Goal: Information Seeking & Learning: Learn about a topic

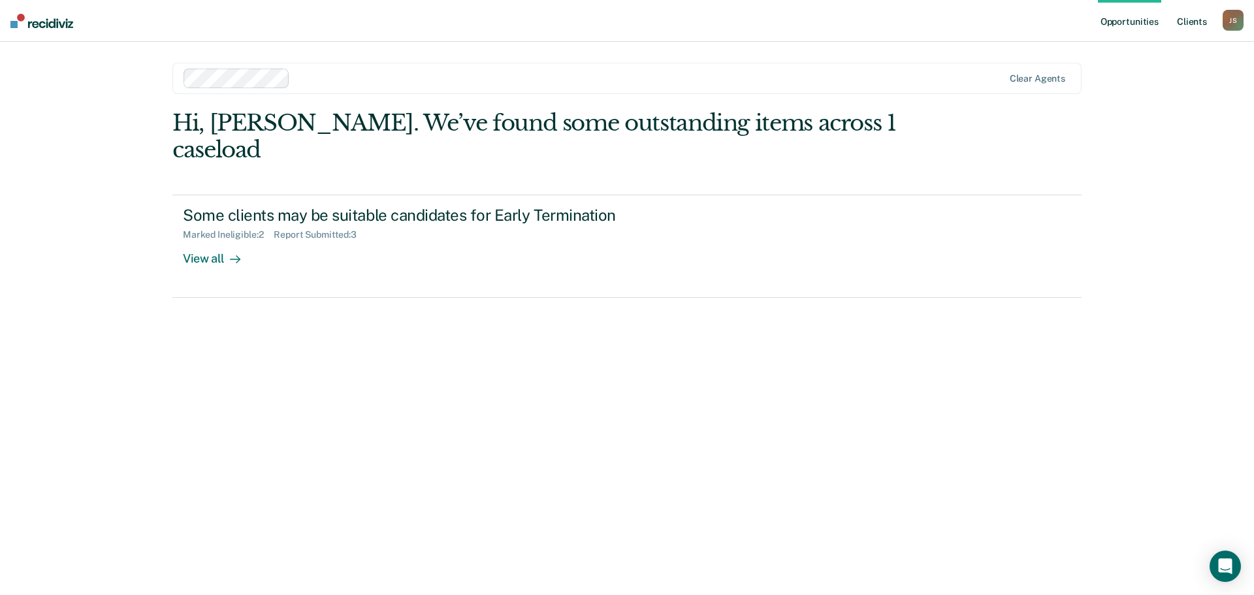
click at [1193, 20] on link "Client s" at bounding box center [1191, 21] width 35 height 42
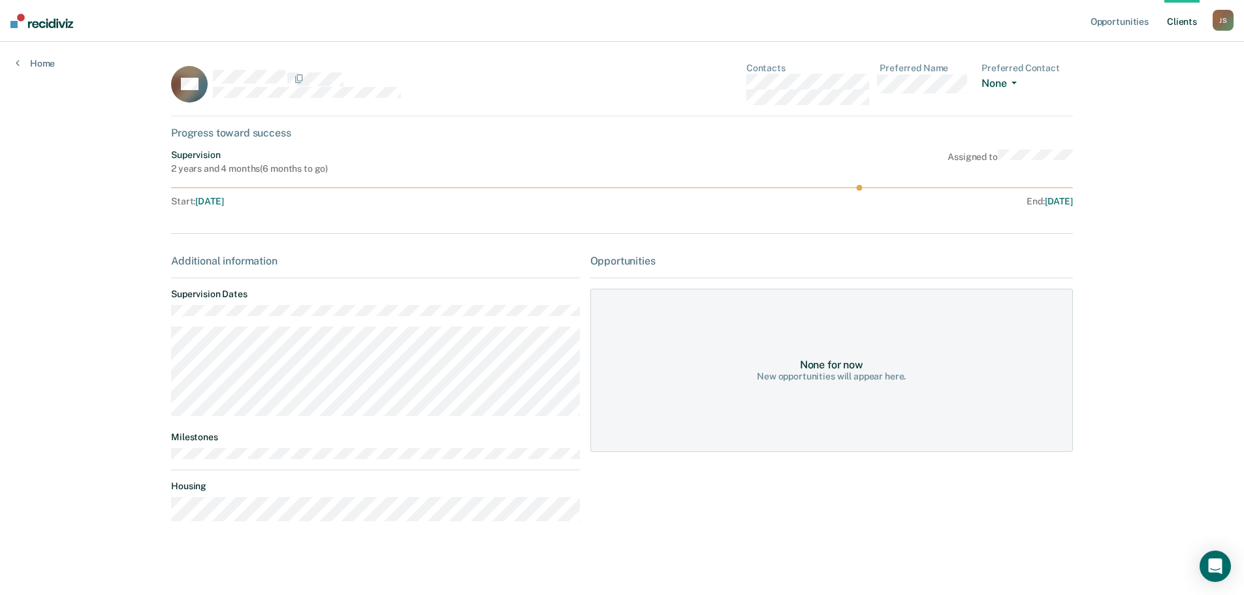
click at [1011, 82] on span "button" at bounding box center [1011, 83] width 10 height 3
click at [1116, 20] on link "Opportunities" at bounding box center [1119, 21] width 63 height 42
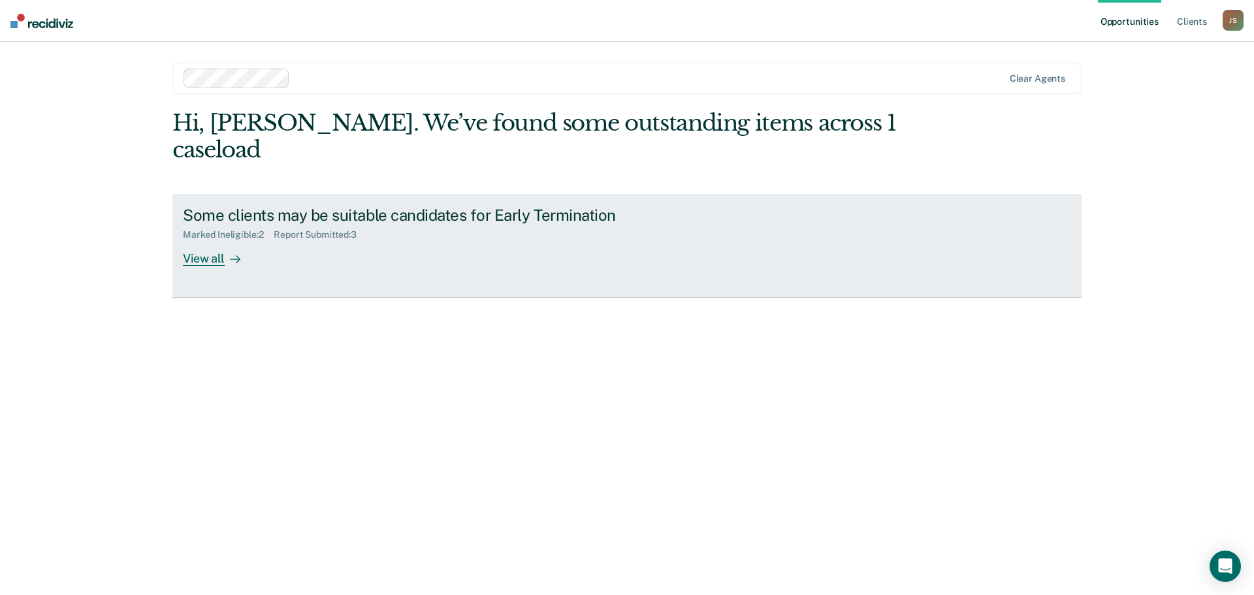
click at [200, 240] on div "View all" at bounding box center [219, 252] width 73 height 25
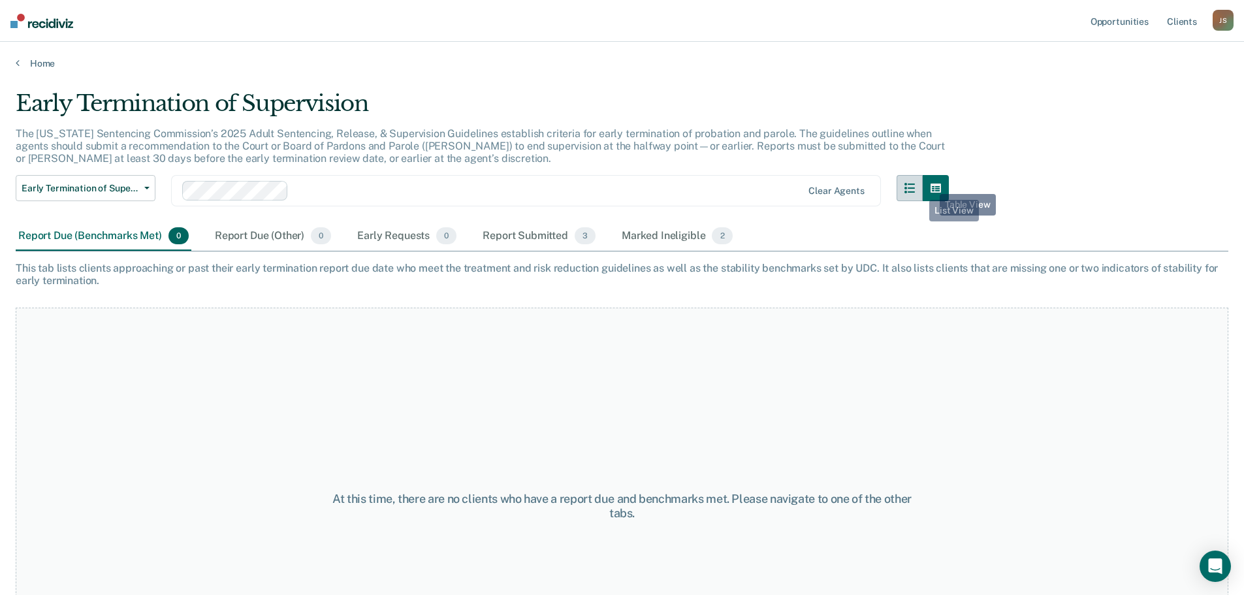
click at [915, 190] on icon "button" at bounding box center [909, 188] width 10 height 10
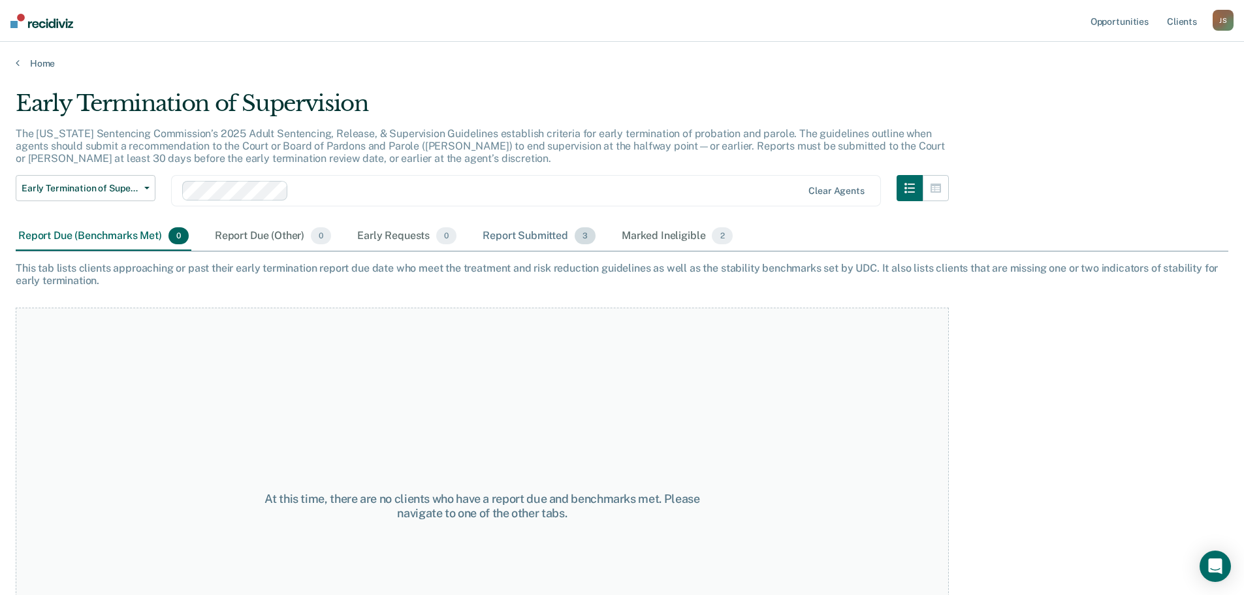
click at [495, 237] on div "Report Submitted 3" at bounding box center [539, 236] width 118 height 29
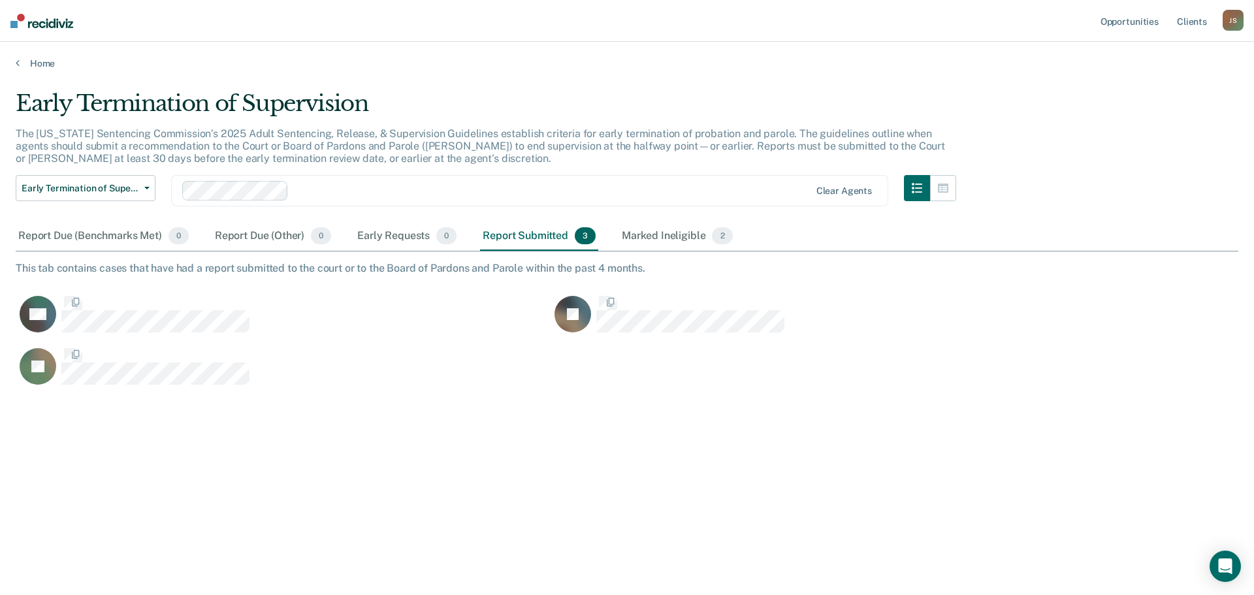
scroll to position [397, 1212]
